Goal: Find specific fact

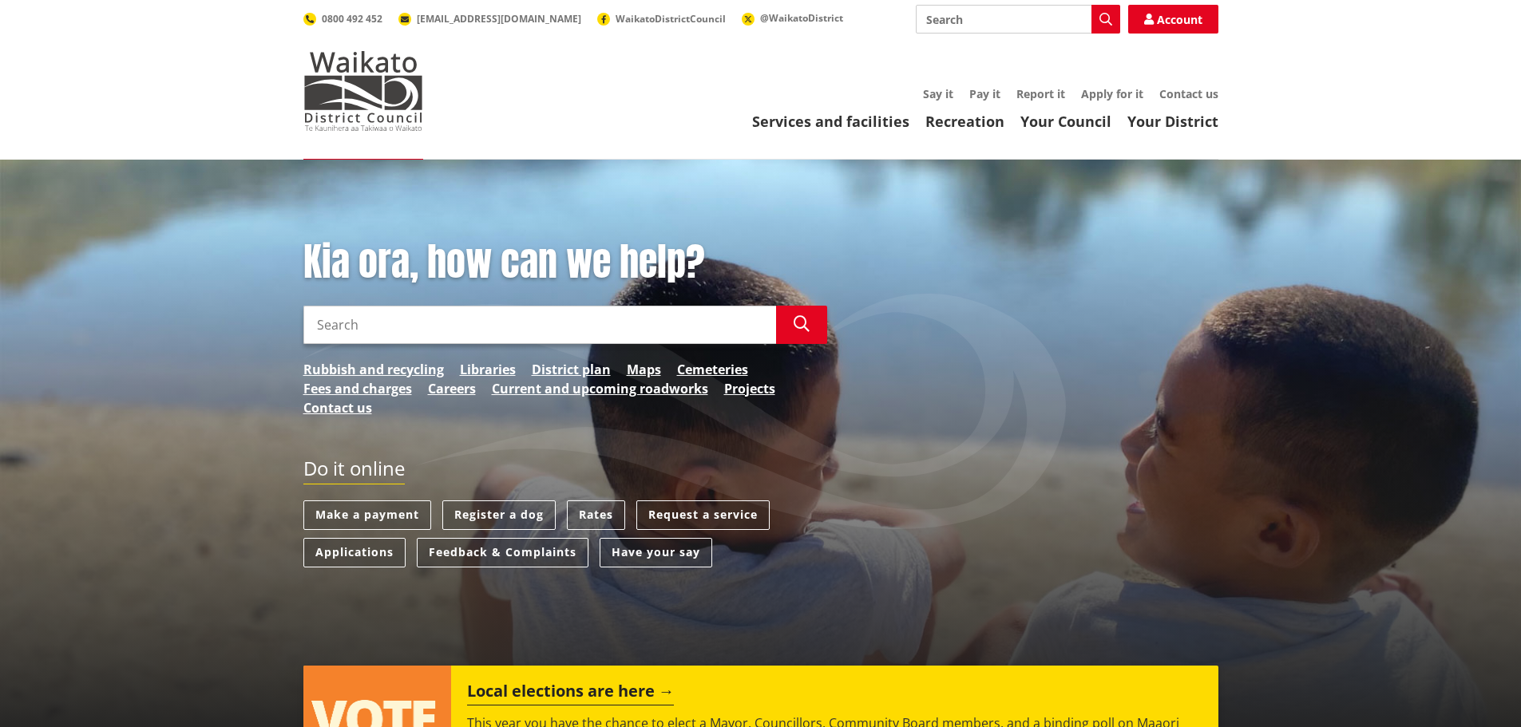
click at [576, 330] on input "Search" at bounding box center [539, 325] width 473 height 38
type input "[PERSON_NAME]"
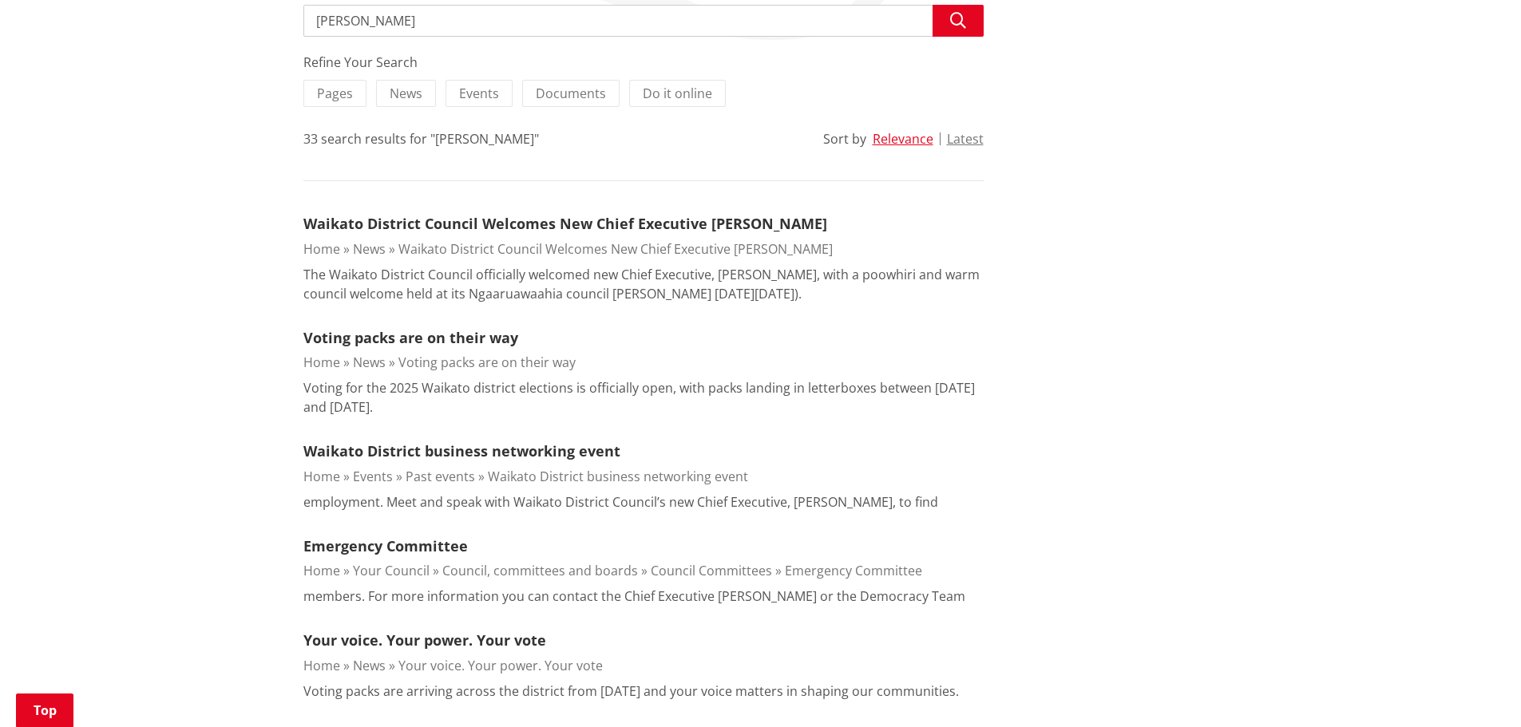
scroll to position [319, 0]
